Goal: Information Seeking & Learning: Check status

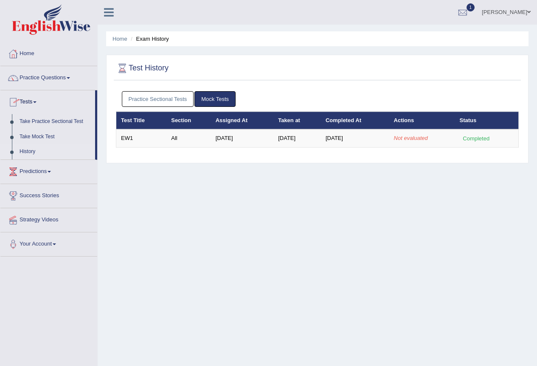
click at [166, 101] on link "Practice Sectional Tests" at bounding box center [158, 99] width 72 height 16
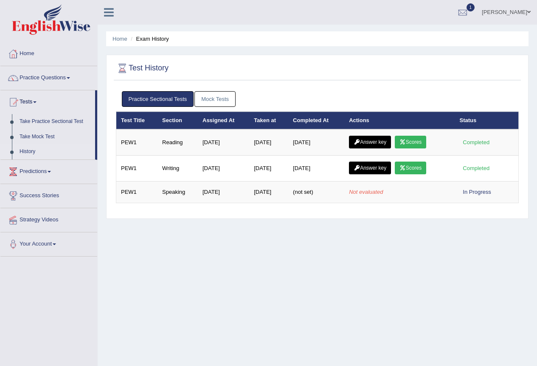
click at [210, 99] on link "Mock Tests" at bounding box center [214, 99] width 41 height 16
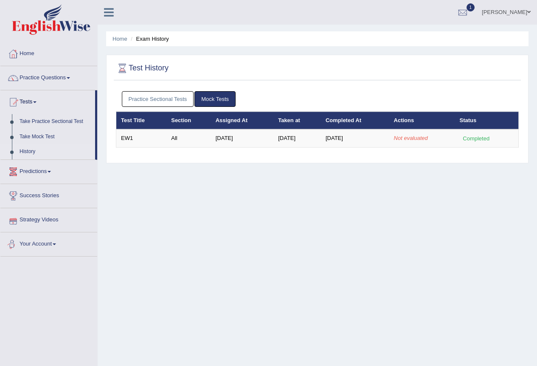
click at [358, 236] on div "Home Exam History Test History Practice Sectional Tests Mock Tests Test Title S…" at bounding box center [317, 212] width 439 height 424
click at [168, 102] on link "Practice Sectional Tests" at bounding box center [158, 99] width 72 height 16
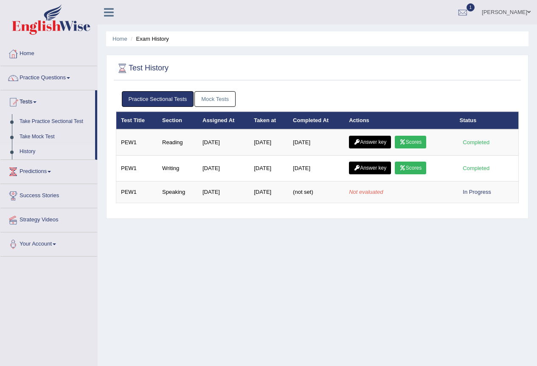
click at [218, 97] on link "Mock Tests" at bounding box center [214, 99] width 41 height 16
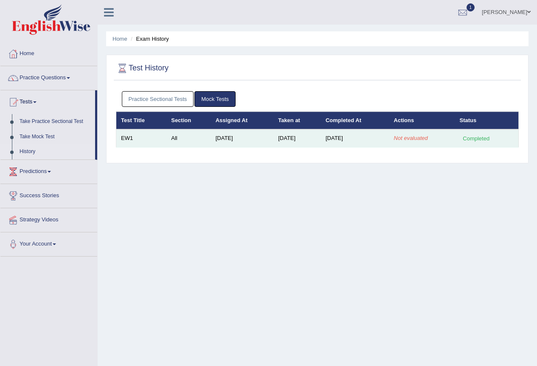
click at [411, 138] on em "Not evaluated" at bounding box center [411, 138] width 34 height 6
click at [411, 139] on em "Not evaluated" at bounding box center [411, 138] width 34 height 6
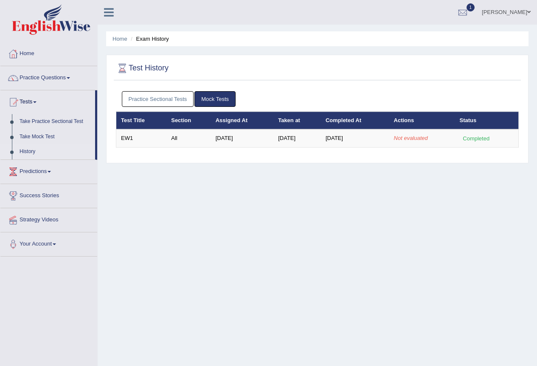
drag, startPoint x: 226, startPoint y: 265, endPoint x: 228, endPoint y: 260, distance: 5.7
click at [227, 264] on div "Home Exam History Test History Practice Sectional Tests Mock Tests Test Title S…" at bounding box center [317, 212] width 439 height 424
click at [39, 138] on link "Take Mock Test" at bounding box center [55, 136] width 79 height 15
click at [57, 120] on link "Take Practice Sectional Test" at bounding box center [55, 121] width 79 height 15
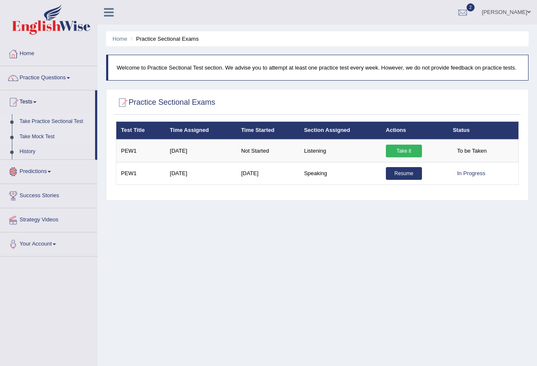
click at [41, 136] on link "Take Mock Test" at bounding box center [55, 136] width 79 height 15
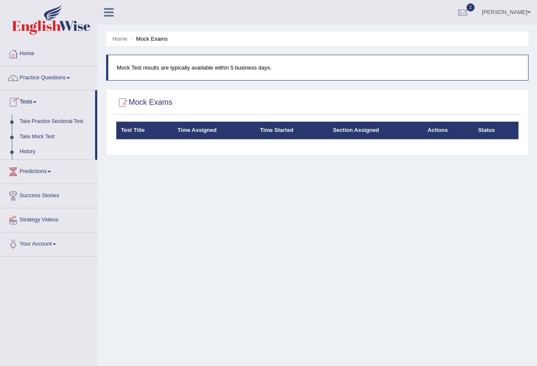
click at [33, 151] on link "History" at bounding box center [55, 151] width 79 height 15
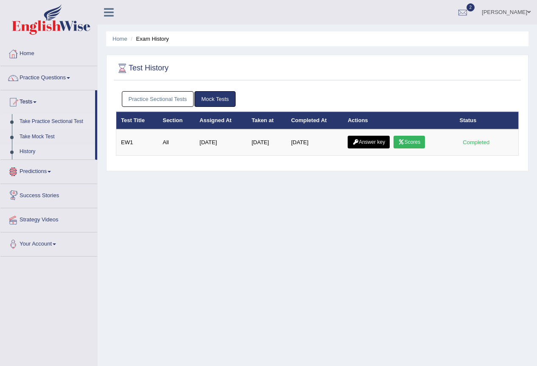
click at [37, 122] on link "Take Practice Sectional Test" at bounding box center [55, 121] width 79 height 15
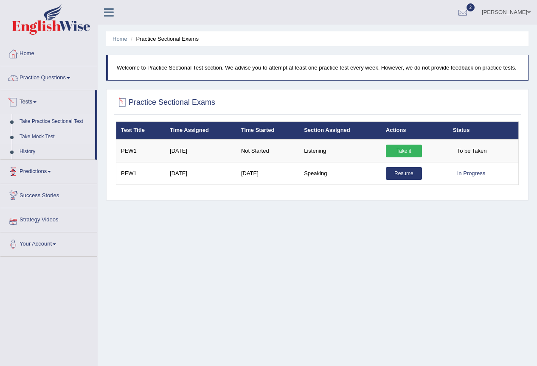
click at [33, 137] on link "Take Mock Test" at bounding box center [55, 136] width 79 height 15
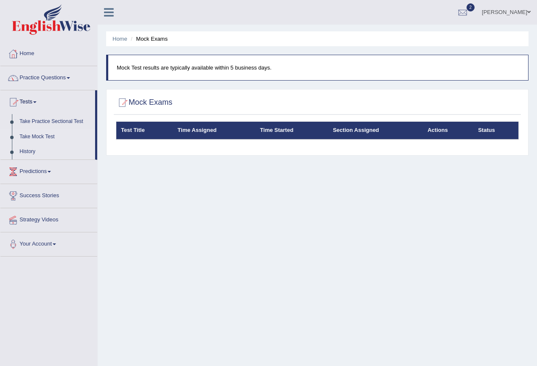
click at [27, 149] on link "History" at bounding box center [55, 151] width 79 height 15
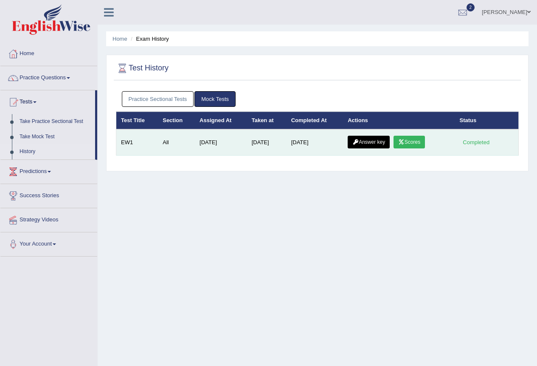
click at [412, 139] on link "Scores" at bounding box center [408, 142] width 31 height 13
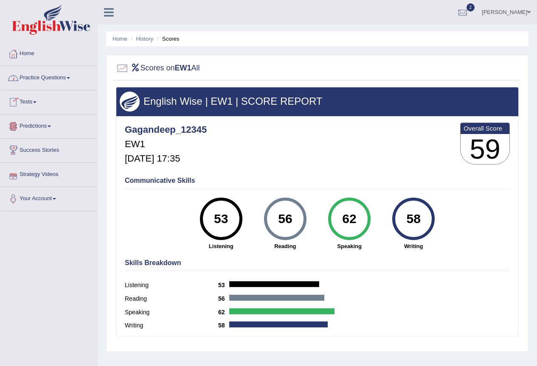
click at [29, 103] on link "Tests" at bounding box center [48, 100] width 97 height 21
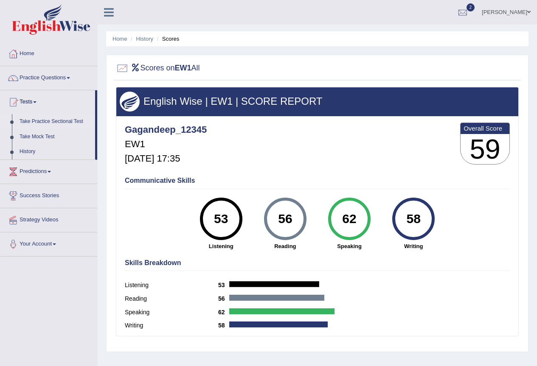
click at [50, 120] on link "Take Practice Sectional Test" at bounding box center [55, 121] width 79 height 15
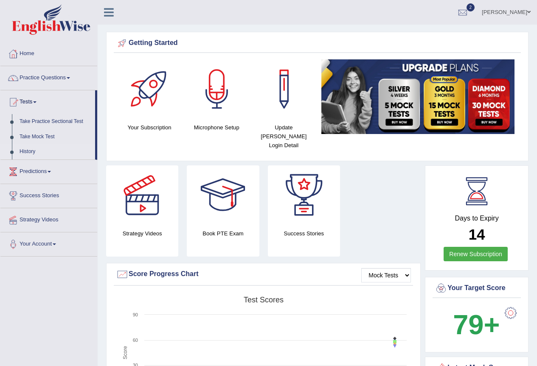
click at [28, 150] on link "History" at bounding box center [55, 151] width 79 height 15
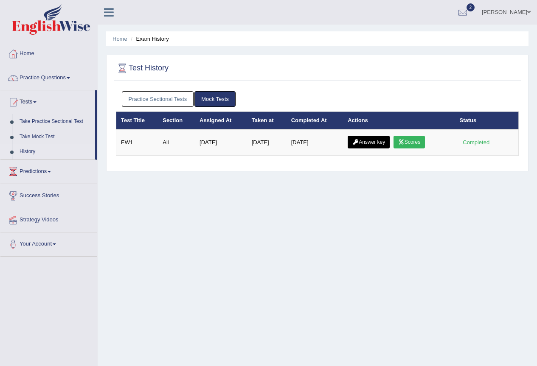
click at [370, 142] on link "Answer key" at bounding box center [368, 142] width 42 height 13
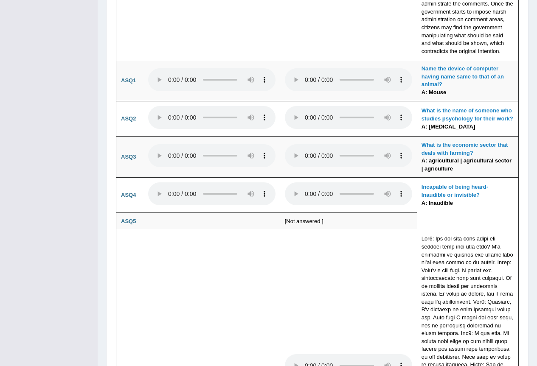
scroll to position [2213, 0]
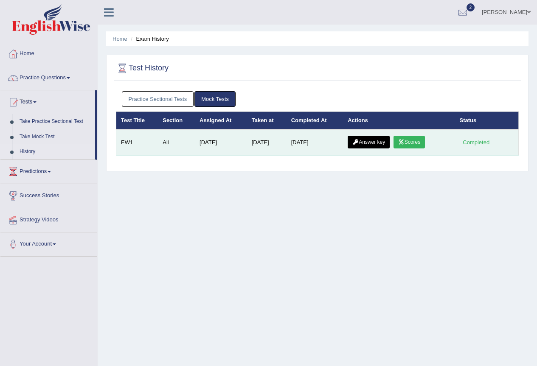
click at [372, 145] on link "Answer key" at bounding box center [368, 142] width 42 height 13
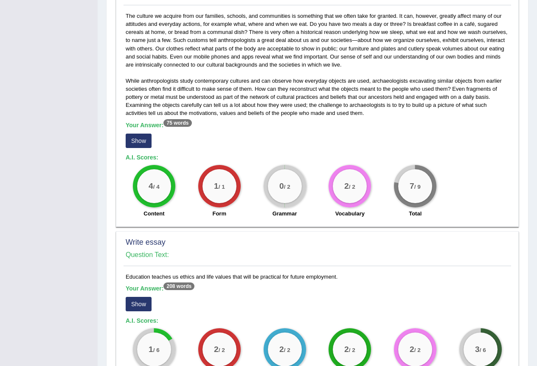
scroll to position [551, 0]
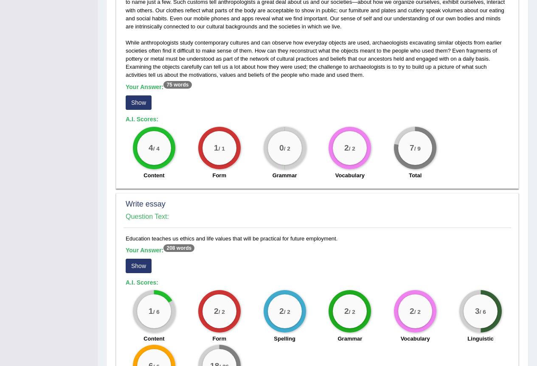
click at [139, 100] on button "Show" at bounding box center [139, 102] width 26 height 14
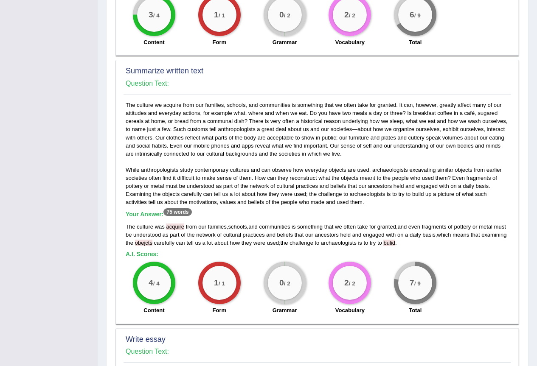
scroll to position [467, 0]
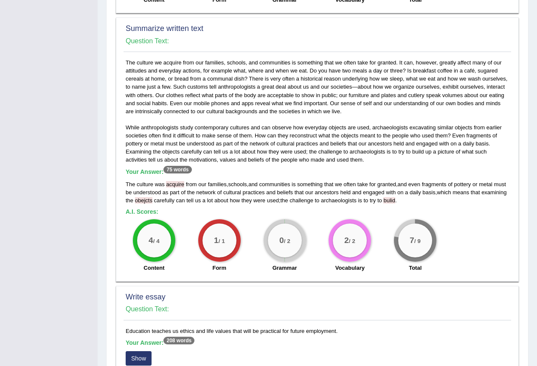
click at [175, 187] on span "acquire" at bounding box center [175, 184] width 18 height 6
click at [175, 183] on span "acquire" at bounding box center [175, 184] width 18 height 6
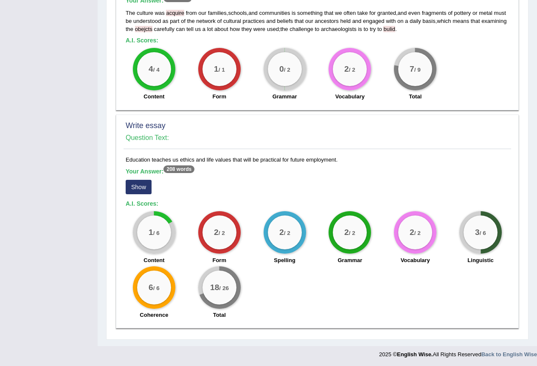
scroll to position [639, 0]
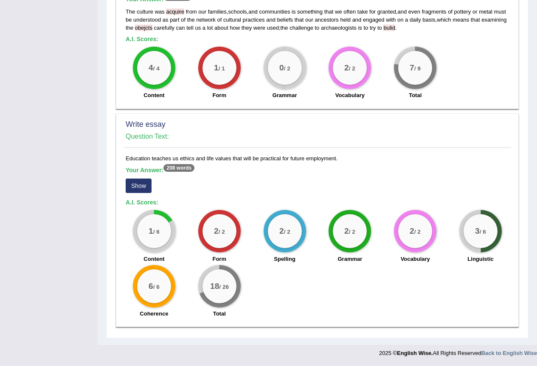
click at [137, 187] on button "Show" at bounding box center [139, 186] width 26 height 14
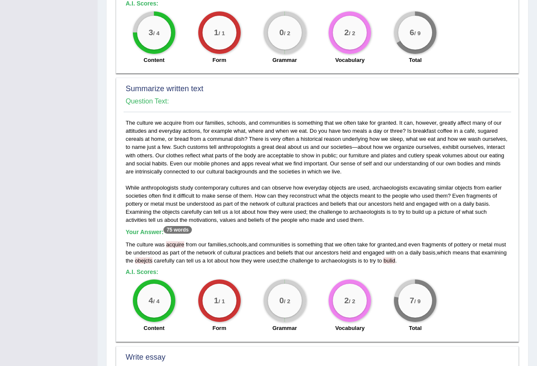
scroll to position [237, 0]
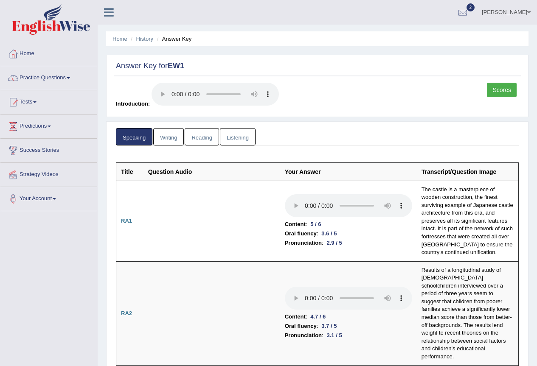
click at [210, 141] on link "Reading" at bounding box center [202, 136] width 34 height 17
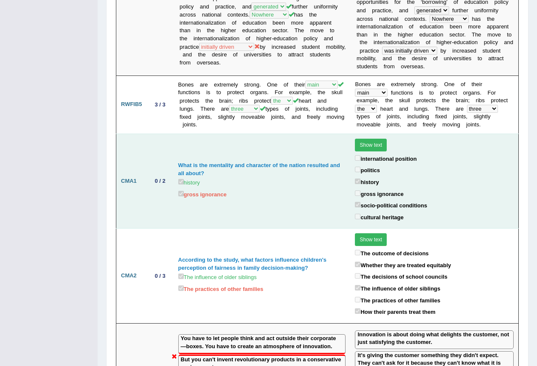
scroll to position [1103, 0]
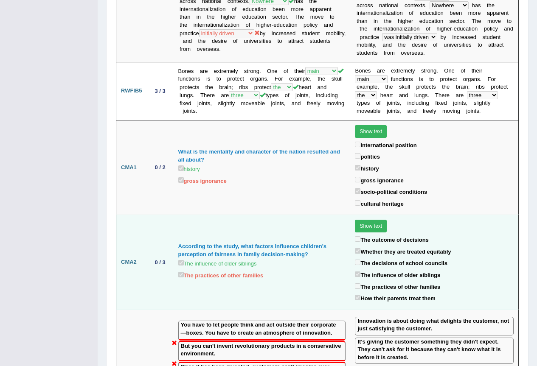
click at [363, 220] on button "Show text" at bounding box center [371, 226] width 32 height 13
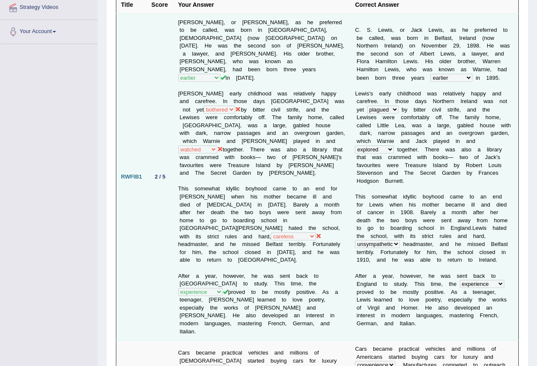
scroll to position [0, 0]
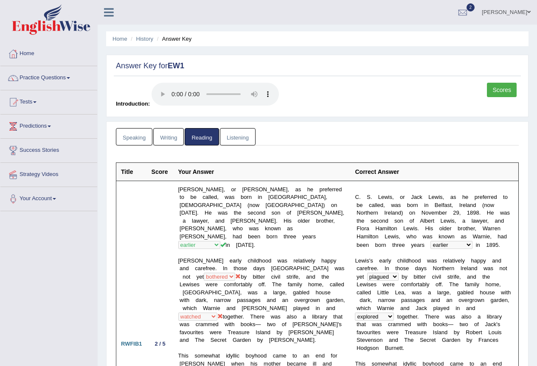
click at [238, 138] on link "Listening" at bounding box center [238, 136] width 36 height 17
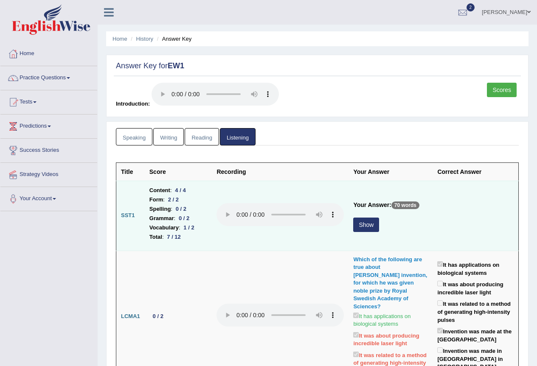
click at [363, 227] on button "Show" at bounding box center [366, 225] width 26 height 14
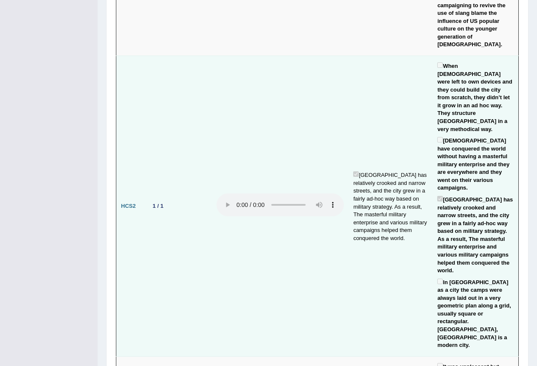
scroll to position [2078, 0]
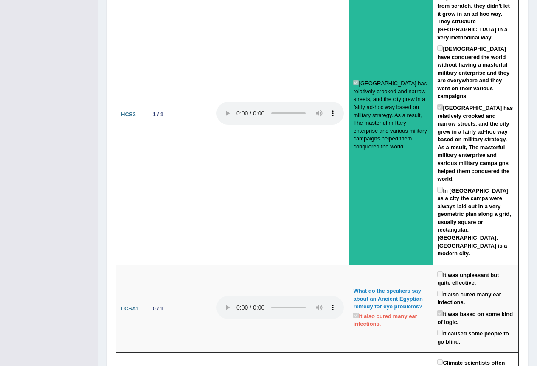
click at [455, 265] on td "It was unpleasant but quite effective. It also cured many ear infections. It wa…" at bounding box center [475, 309] width 86 height 88
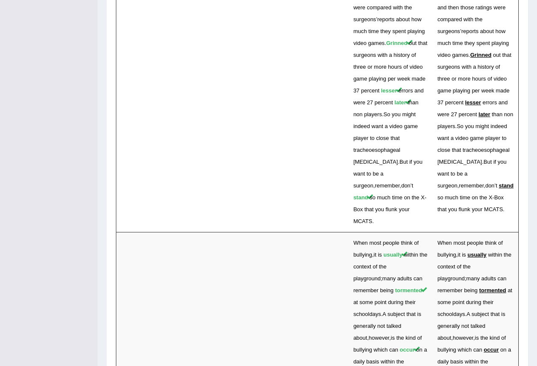
scroll to position [2914, 0]
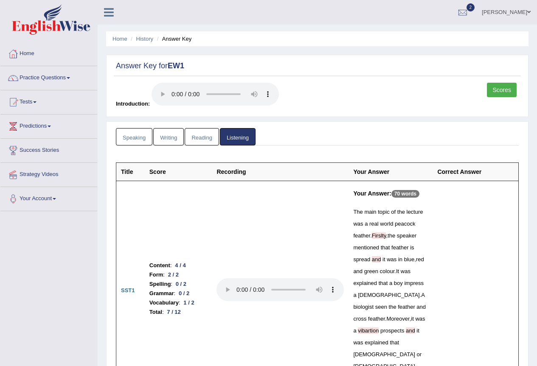
click at [505, 89] on link "Scores" at bounding box center [502, 90] width 30 height 14
